Goal: Information Seeking & Learning: Learn about a topic

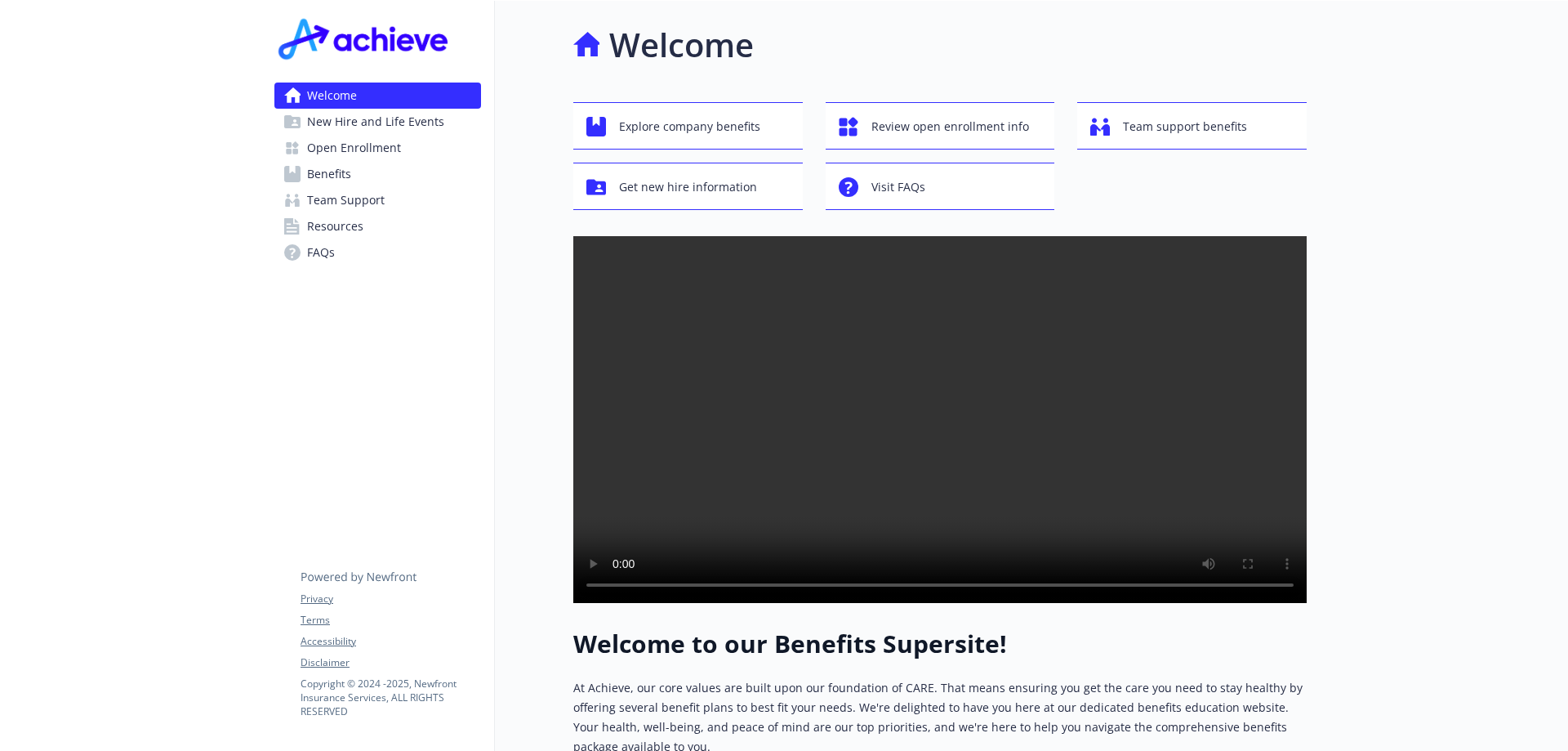
click at [361, 165] on link "Benefits" at bounding box center [378, 173] width 207 height 26
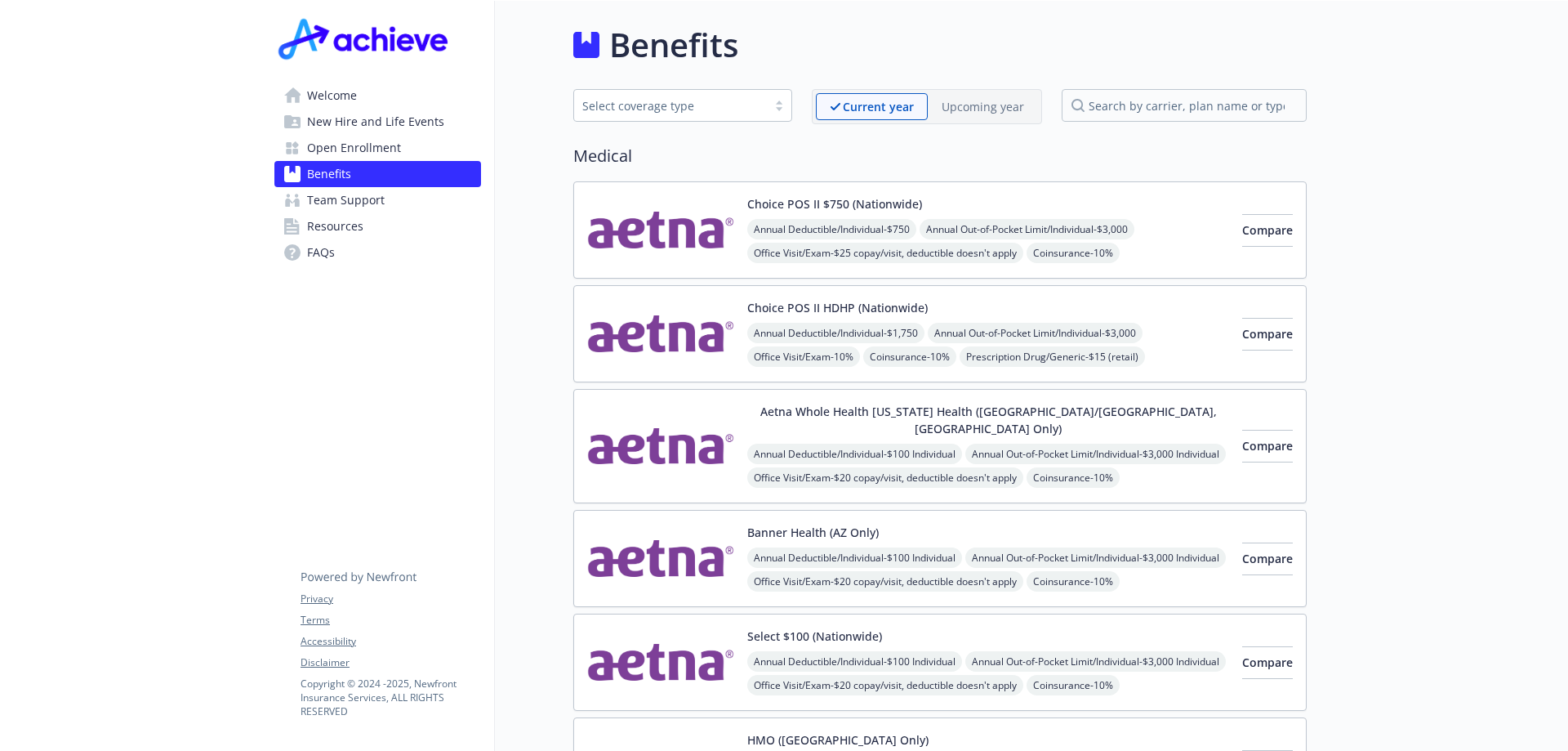
click at [359, 145] on span "Open Enrollment" at bounding box center [354, 147] width 94 height 26
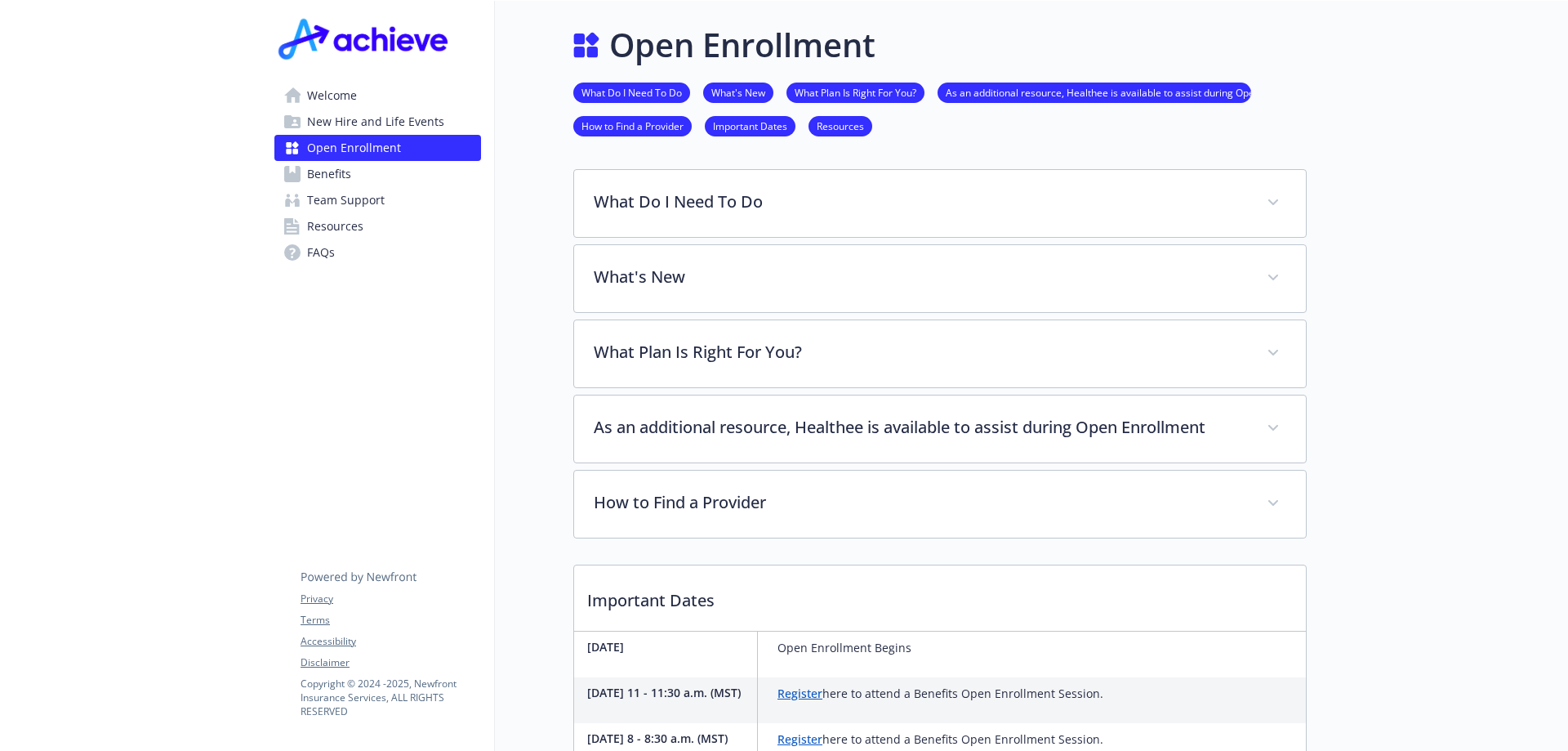
click at [411, 128] on span "New Hire and Life Events" at bounding box center [375, 121] width 137 height 26
